Goal: Navigation & Orientation: Find specific page/section

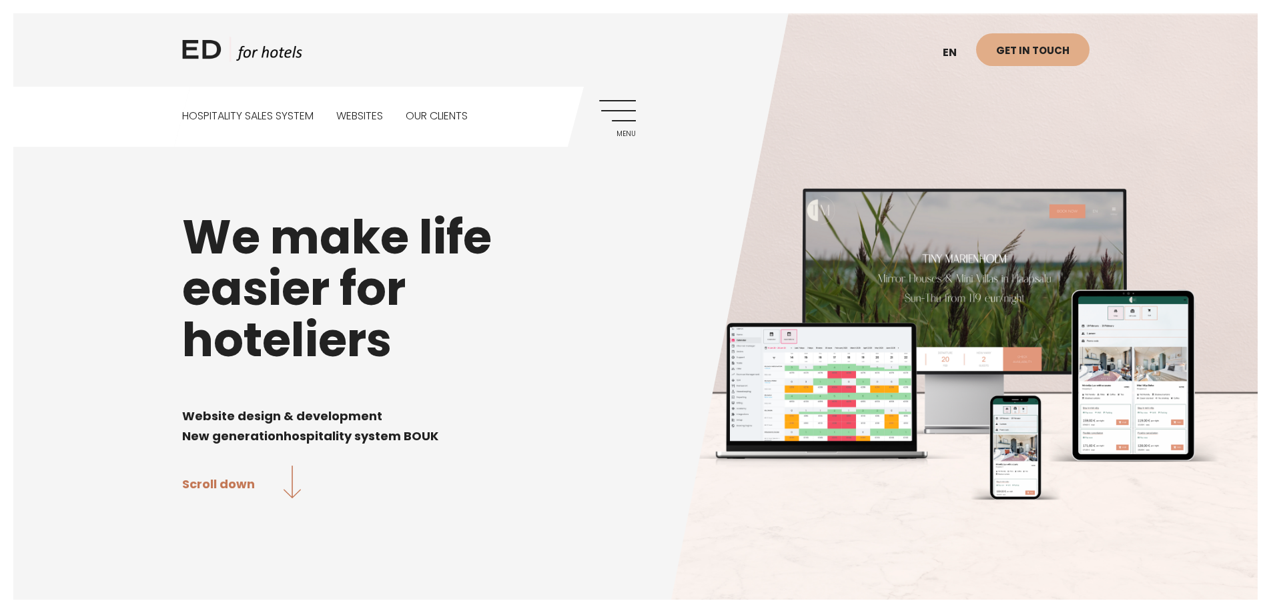
click at [620, 117] on link "Menu" at bounding box center [617, 118] width 37 height 37
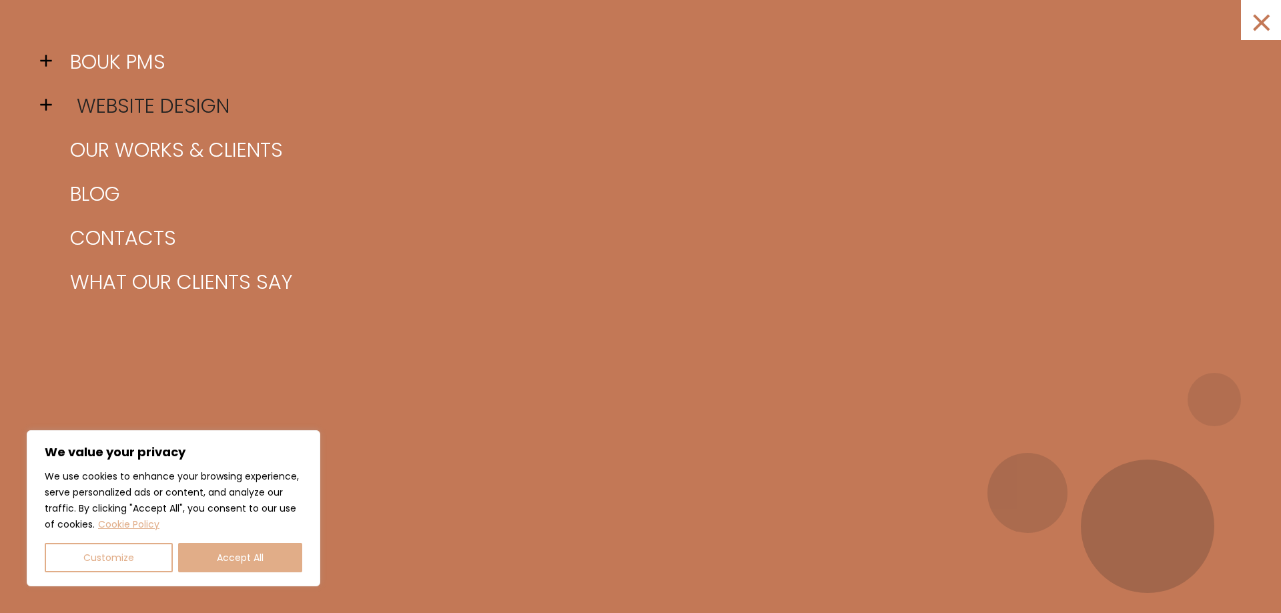
click at [125, 109] on link "Website design" at bounding box center [657, 106] width 1181 height 44
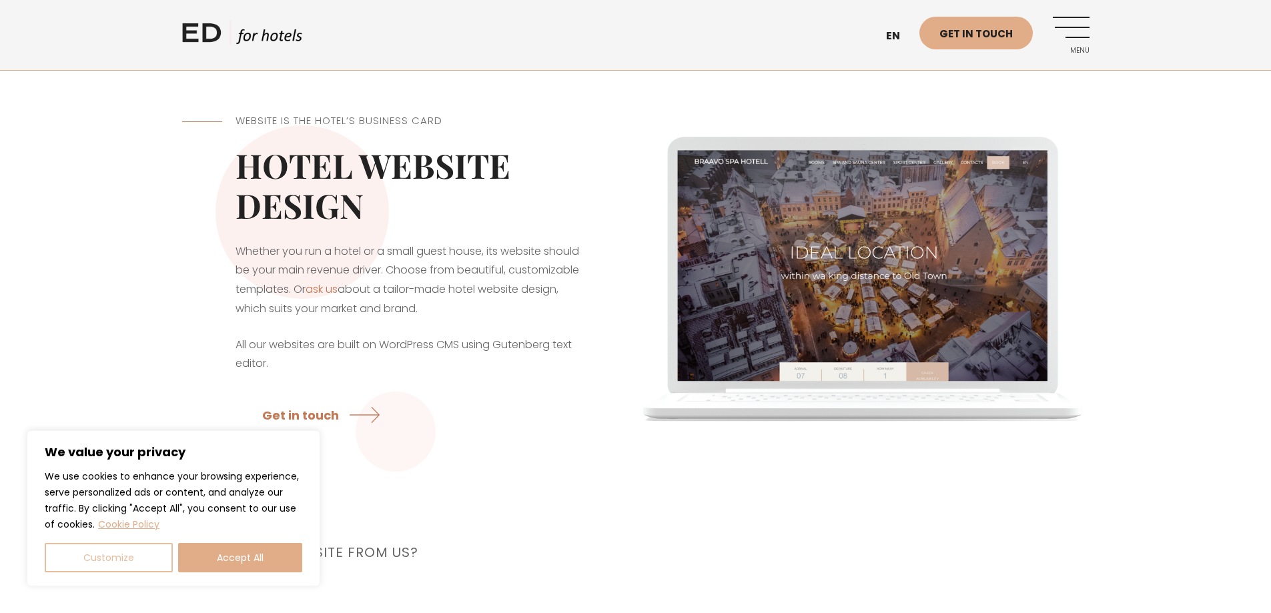
click at [123, 568] on button "Customize" at bounding box center [109, 557] width 128 height 29
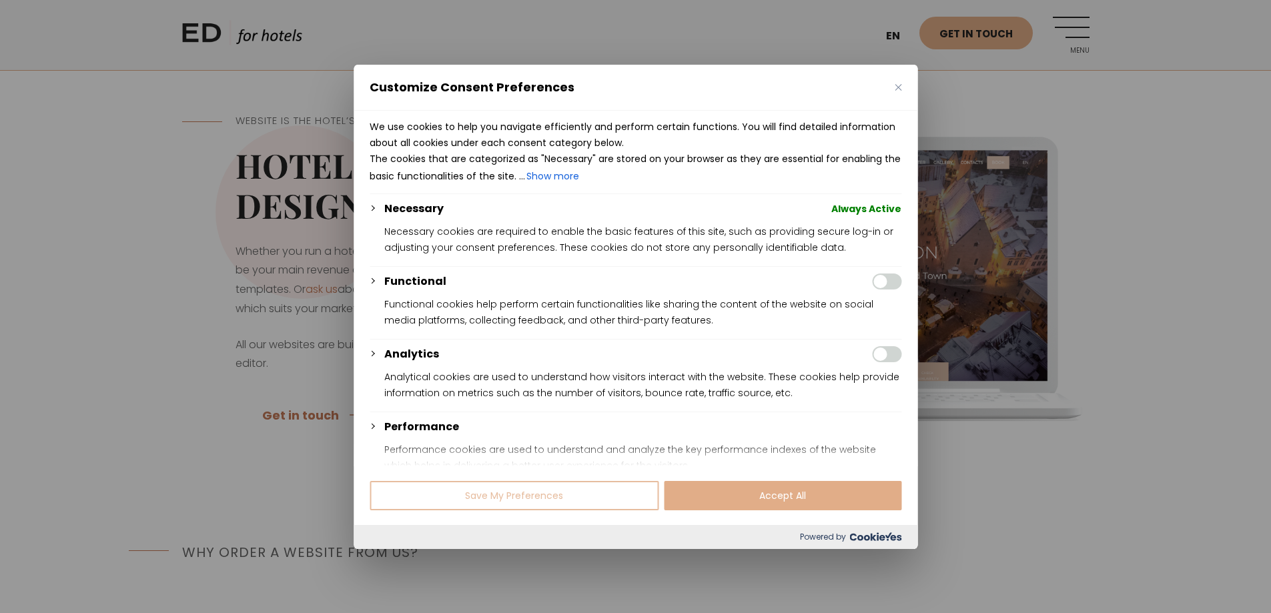
click at [504, 506] on button "Save My Preferences" at bounding box center [514, 495] width 289 height 29
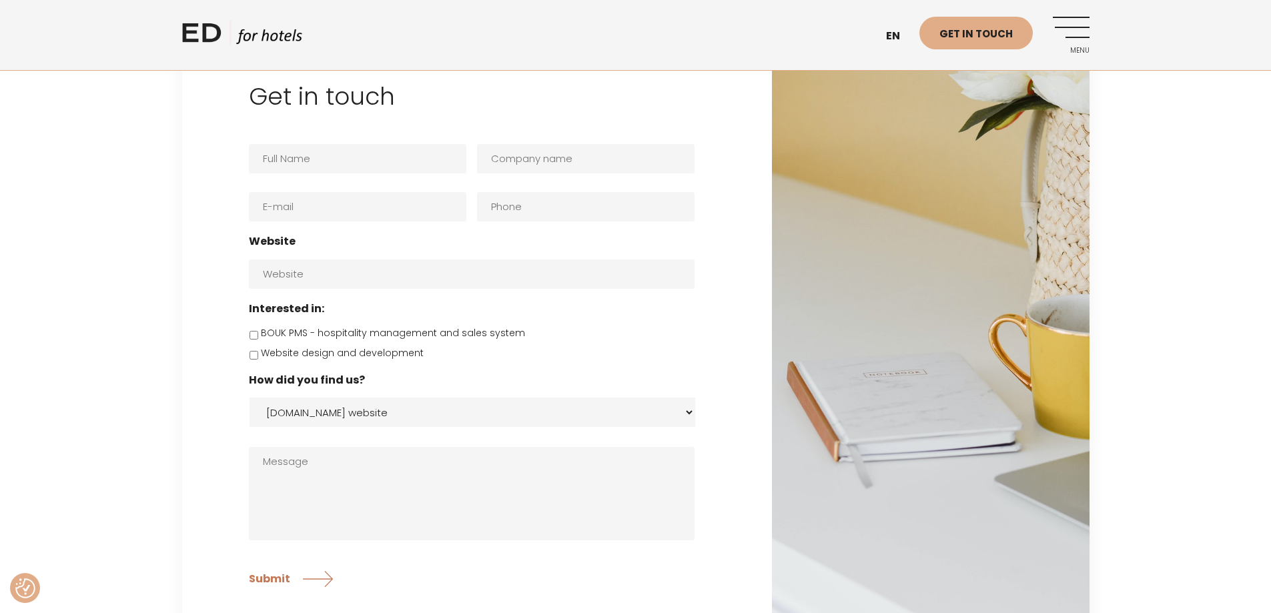
scroll to position [3586, 0]
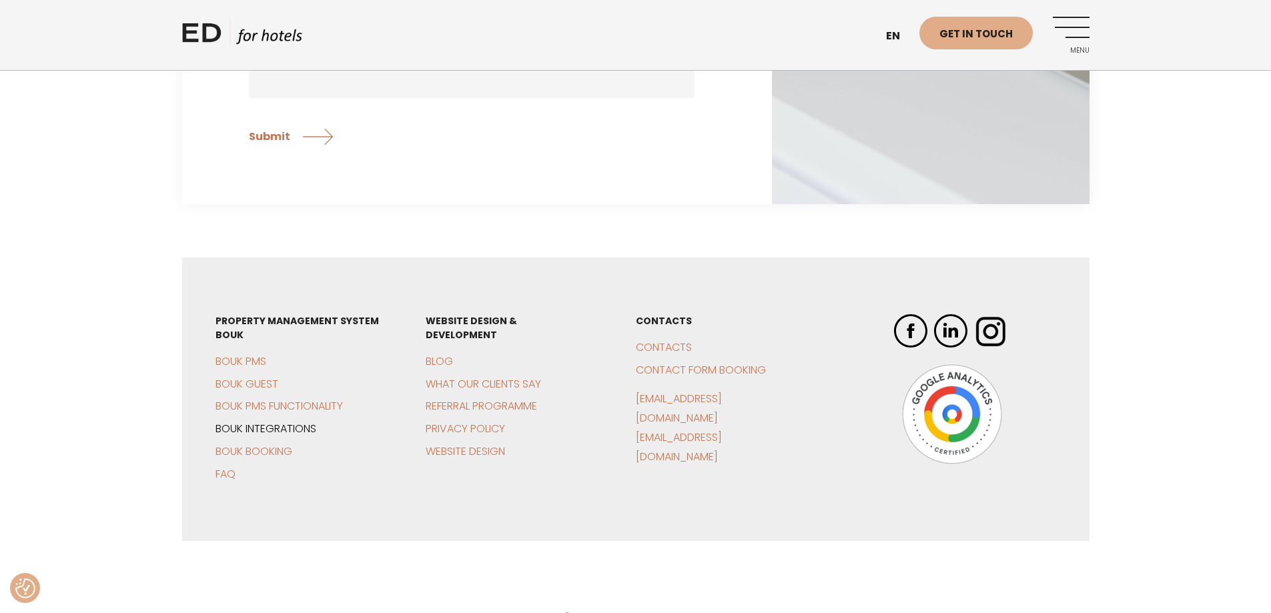
click at [253, 421] on link "BOUK Integrations" at bounding box center [265, 428] width 101 height 15
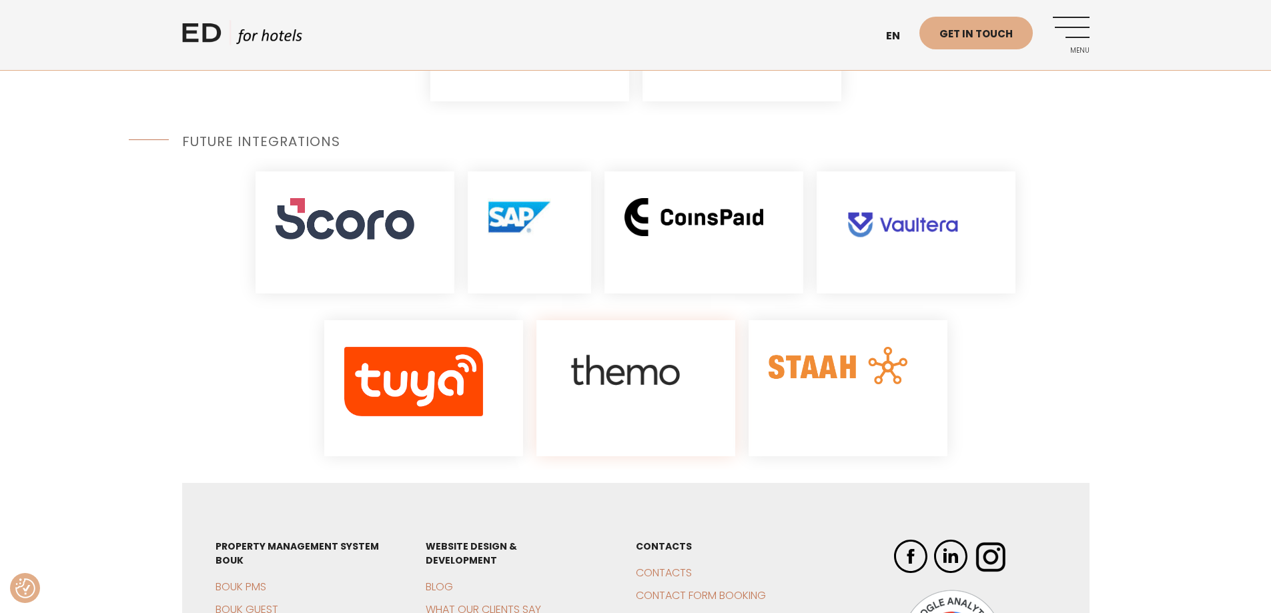
scroll to position [1684, 0]
